Goal: Task Accomplishment & Management: Manage account settings

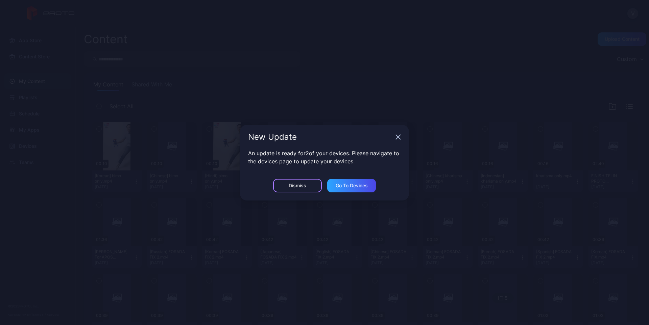
click at [311, 182] on div "Dismiss" at bounding box center [297, 186] width 49 height 14
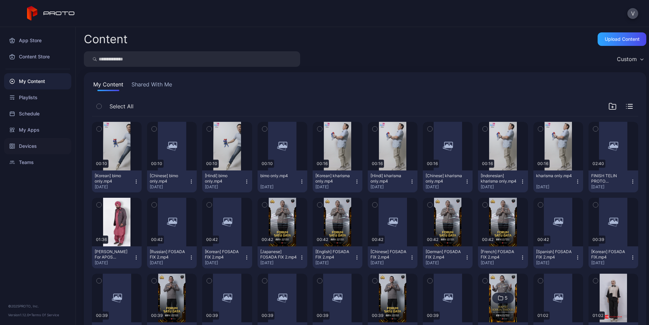
click at [30, 149] on div "Devices" at bounding box center [37, 146] width 67 height 16
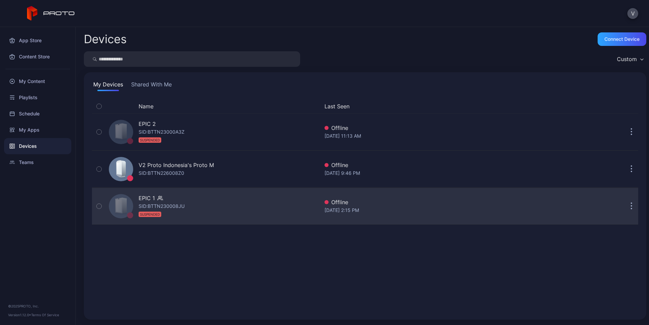
click at [117, 209] on icon at bounding box center [119, 206] width 6 height 14
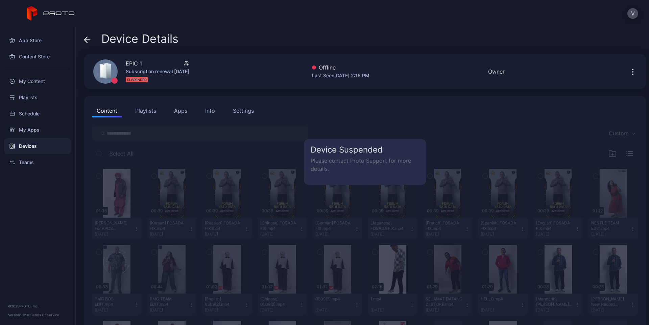
click at [241, 113] on div "Settings" at bounding box center [243, 111] width 21 height 8
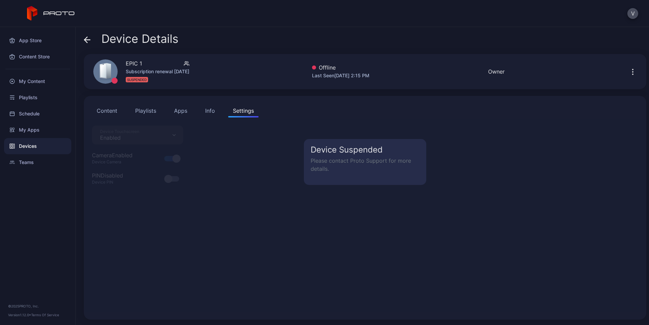
click at [629, 68] on icon "button" at bounding box center [633, 72] width 8 height 8
